Goal: Transaction & Acquisition: Purchase product/service

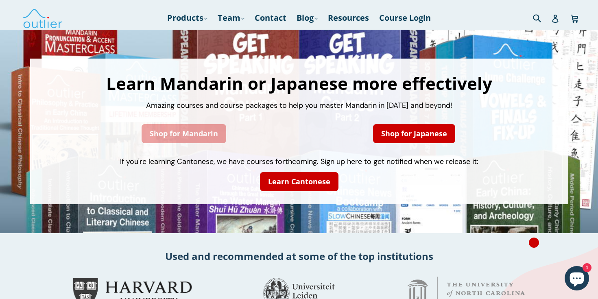
click at [207, 130] on link "Shop for Mandarin" at bounding box center [184, 133] width 85 height 19
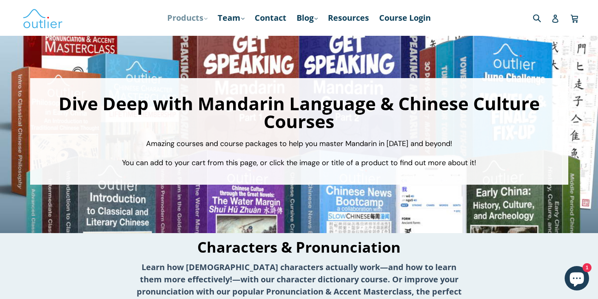
click at [188, 21] on link "Products .cls-1{fill:#231f20} expand" at bounding box center [187, 18] width 48 height 15
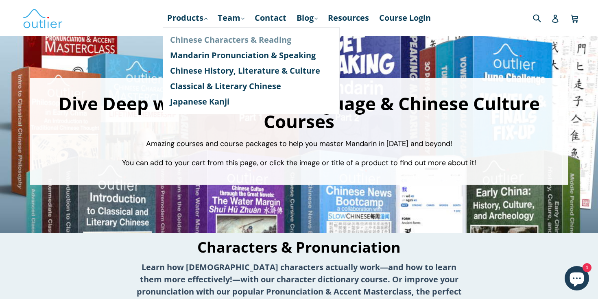
click at [197, 40] on link "Chinese Characters & Reading" at bounding box center [251, 39] width 162 height 15
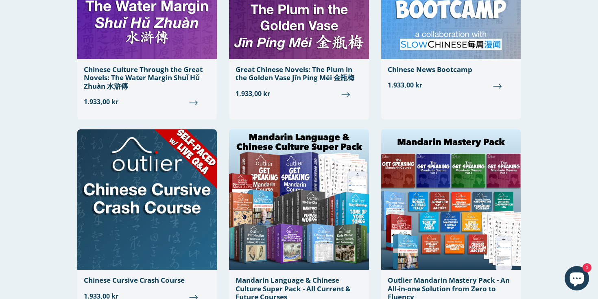
scroll to position [556, 0]
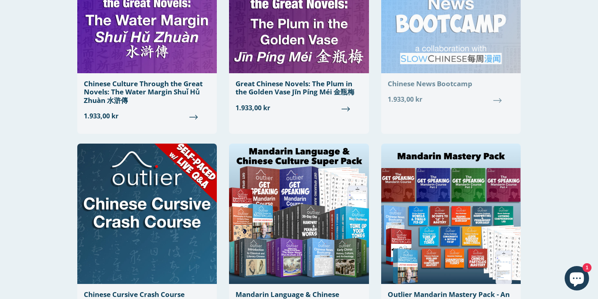
click at [409, 87] on div "Chinese News Bootcamp" at bounding box center [451, 84] width 127 height 8
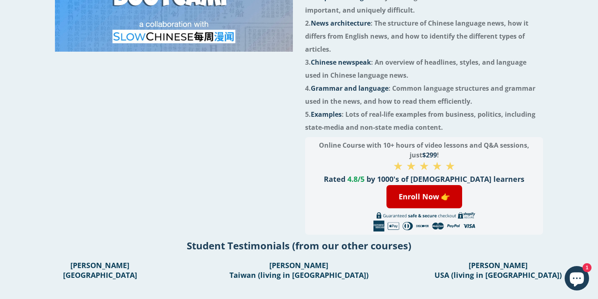
scroll to position [181, 0]
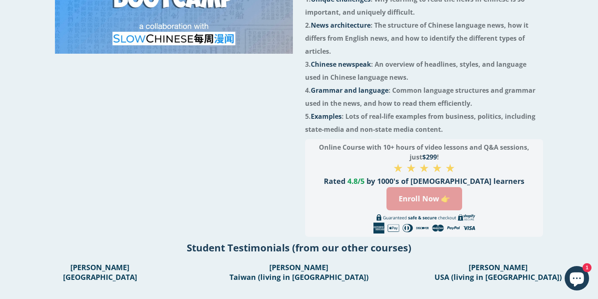
click at [422, 205] on link "Enroll Now 👉" at bounding box center [425, 198] width 76 height 23
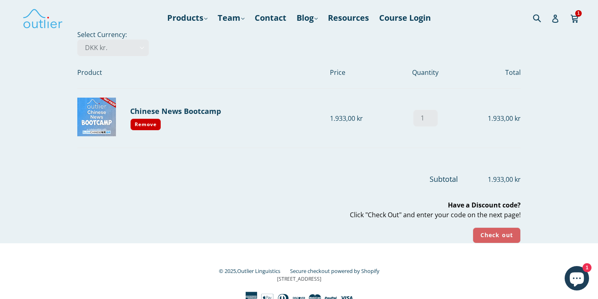
click at [486, 234] on input "Check out" at bounding box center [497, 236] width 48 height 16
